Goal: Information Seeking & Learning: Learn about a topic

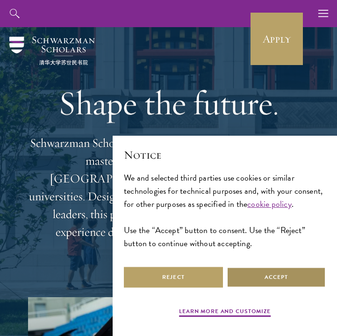
click at [245, 272] on button "Accept" at bounding box center [276, 277] width 99 height 21
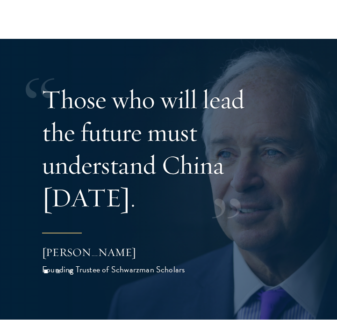
scroll to position [2441, 0]
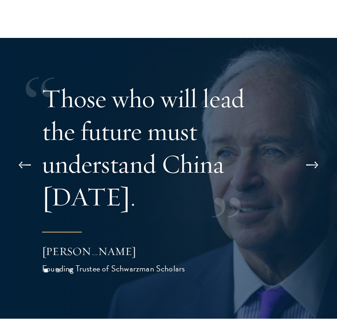
click at [308, 164] on button at bounding box center [312, 165] width 31 height 26
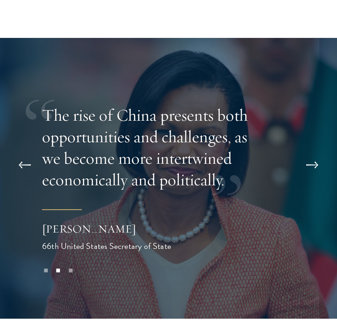
click at [23, 162] on button at bounding box center [24, 165] width 31 height 26
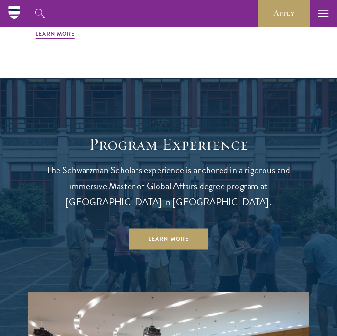
scroll to position [551, 0]
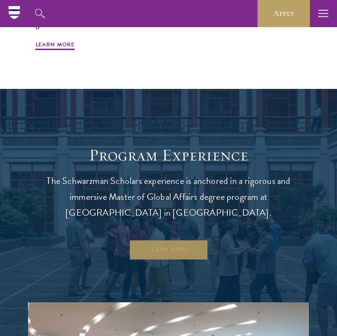
click at [158, 244] on link "Learn More" at bounding box center [169, 249] width 80 height 21
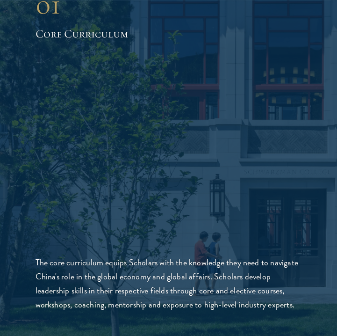
scroll to position [1268, 0]
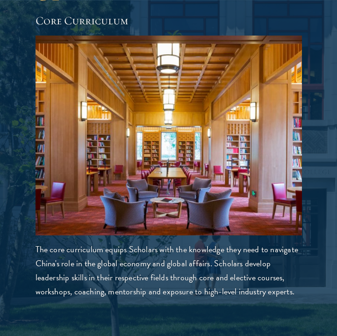
click at [167, 188] on img at bounding box center [169, 136] width 267 height 200
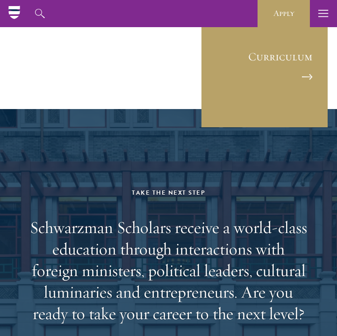
scroll to position [5492, 0]
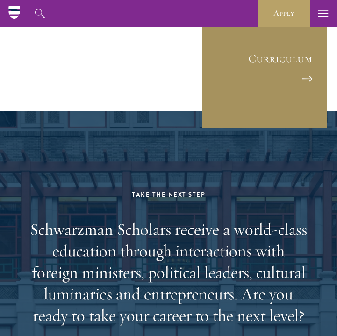
click at [287, 72] on link "Curriculum" at bounding box center [265, 66] width 126 height 126
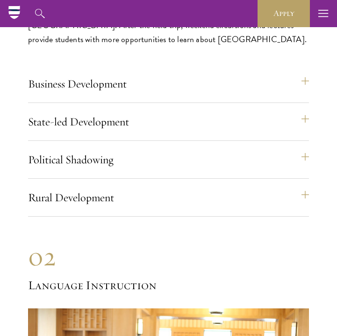
scroll to position [4587, 0]
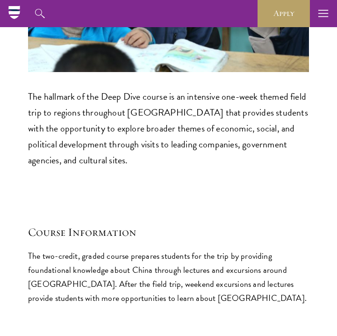
click at [19, 11] on icon at bounding box center [13, 10] width 11 height 2
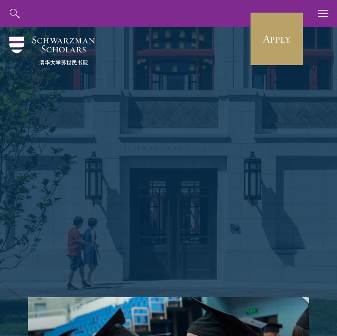
click at [330, 15] on button "button" at bounding box center [323, 13] width 27 height 27
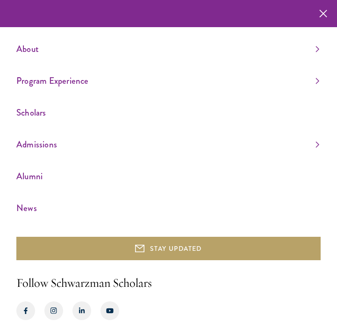
click at [313, 116] on link "Scholars" at bounding box center [167, 112] width 303 height 15
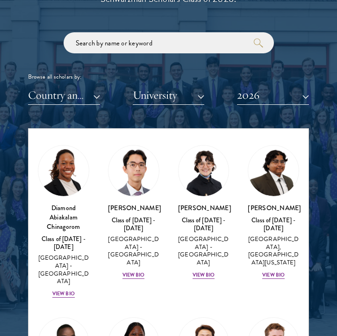
scroll to position [200, 0]
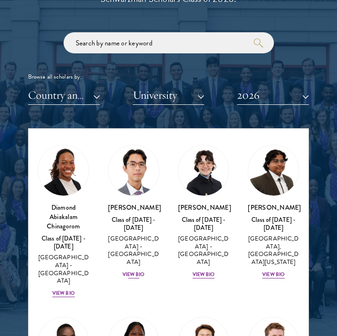
click at [140, 272] on div "View Bio" at bounding box center [134, 274] width 22 height 7
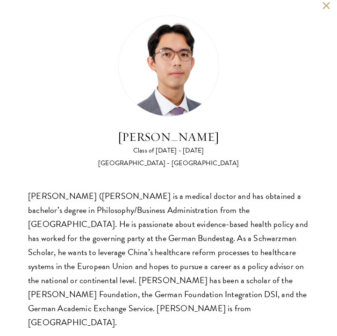
scroll to position [1152, 0]
click at [326, 7] on button at bounding box center [326, 5] width 8 height 8
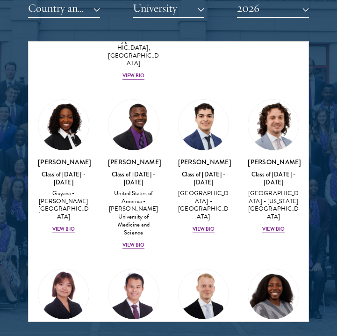
scroll to position [1925, 0]
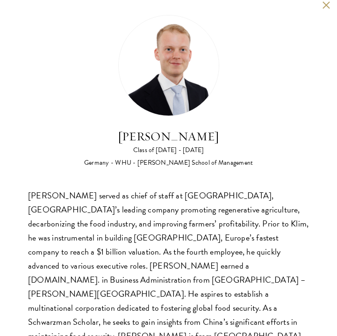
scroll to position [6, 0]
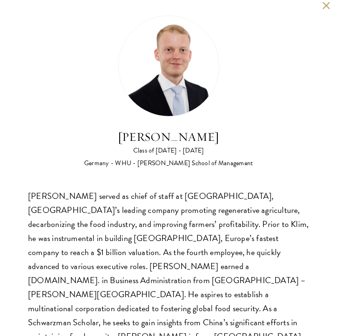
click at [326, 5] on button at bounding box center [326, 5] width 8 height 8
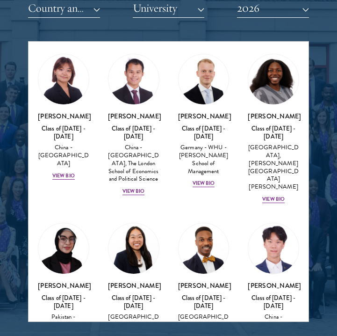
scroll to position [2142, 0]
